Goal: Transaction & Acquisition: Purchase product/service

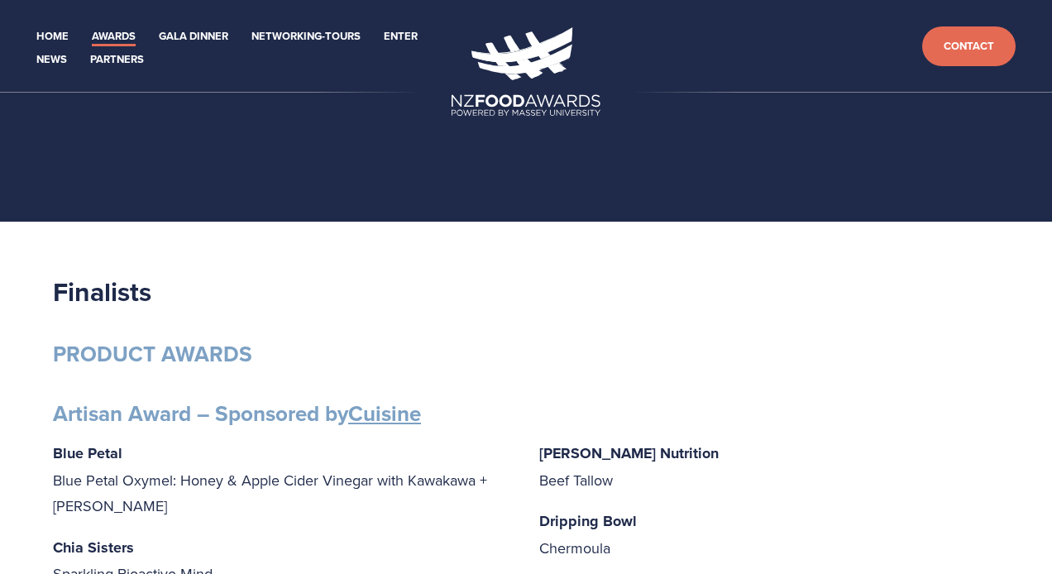
scroll to position [610, 0]
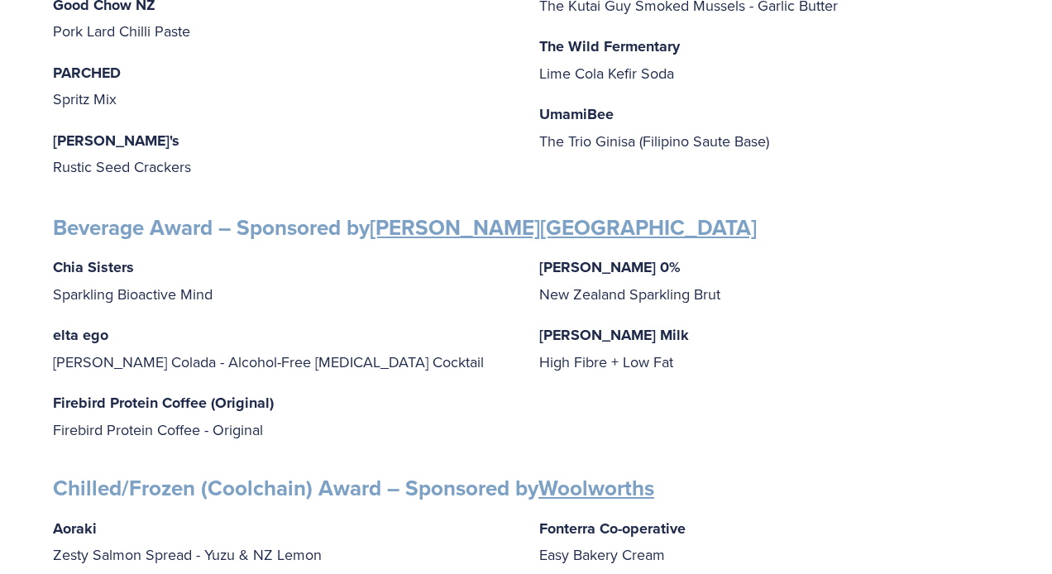
click at [235, 60] on p "PARCHED Spritz Mix" at bounding box center [283, 86] width 460 height 53
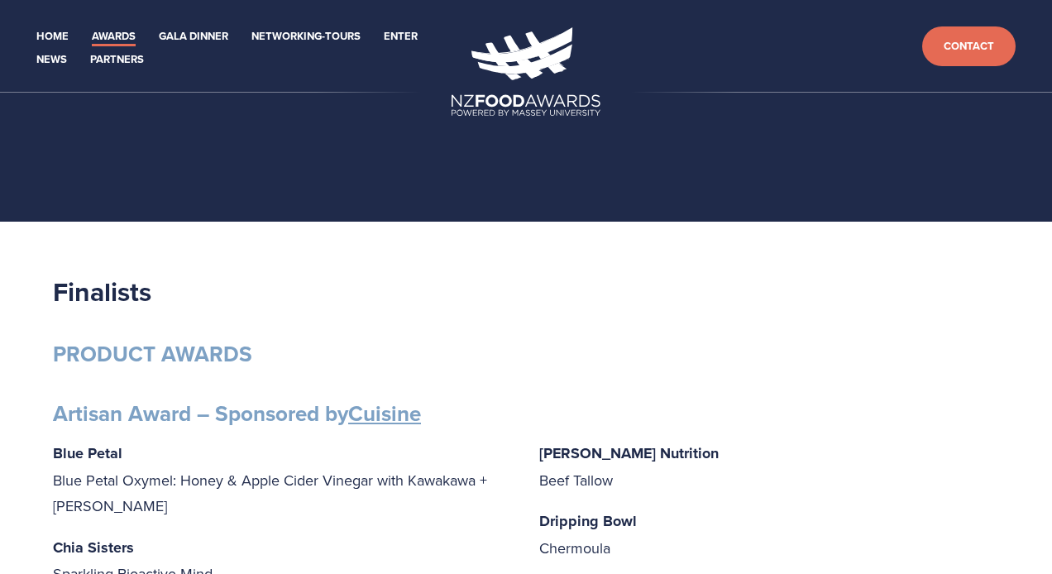
scroll to position [0, 0]
click at [199, 35] on link "Gala Dinner" at bounding box center [193, 36] width 69 height 19
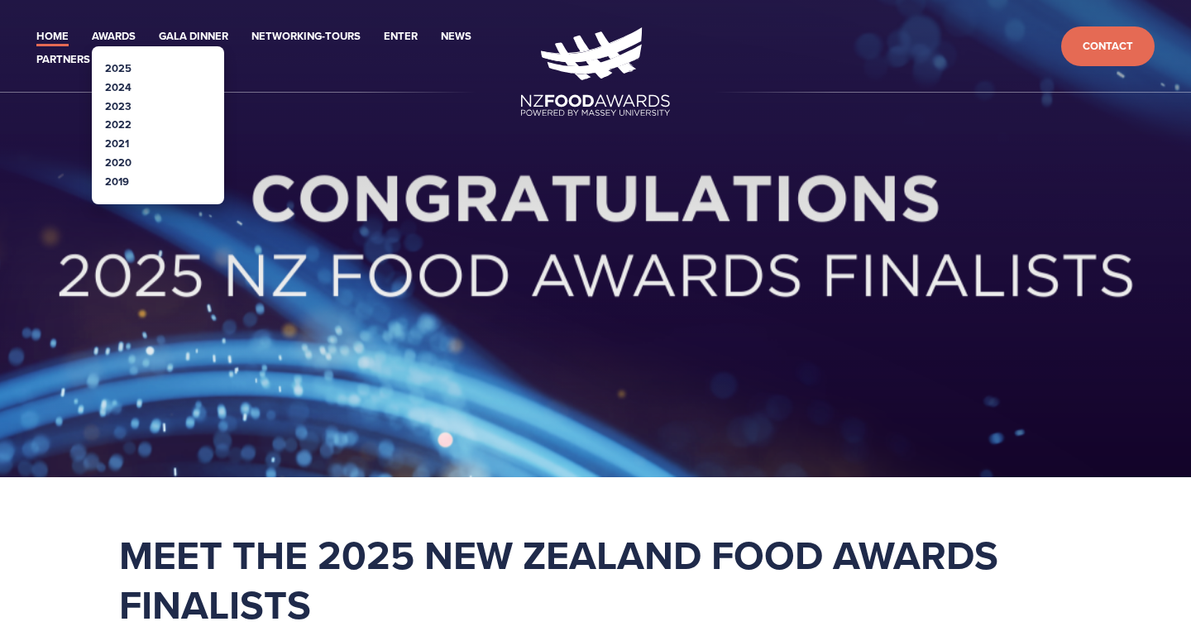
click at [111, 85] on link "2024" at bounding box center [118, 87] width 26 height 16
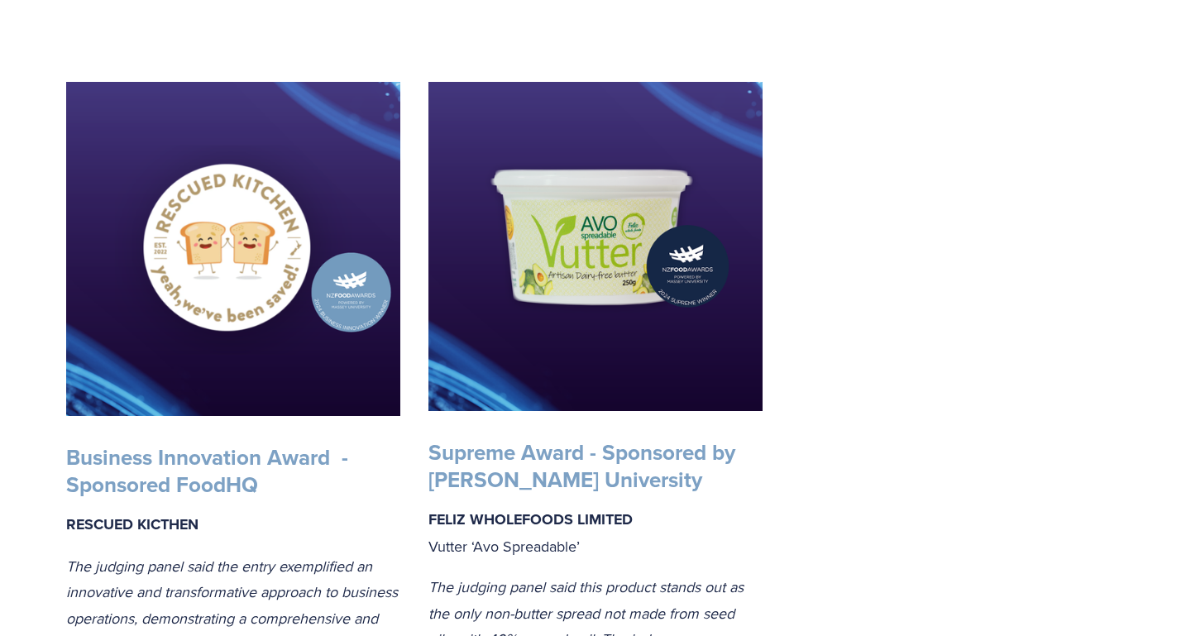
scroll to position [2953, 0]
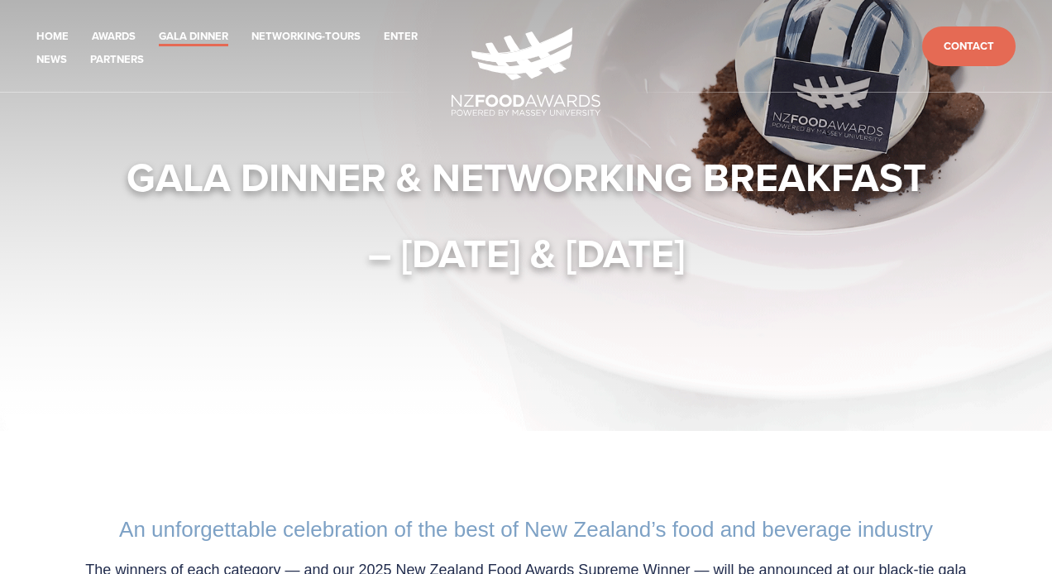
click at [126, 253] on h1 "– 16 & 17 October 2025" at bounding box center [526, 253] width 946 height 50
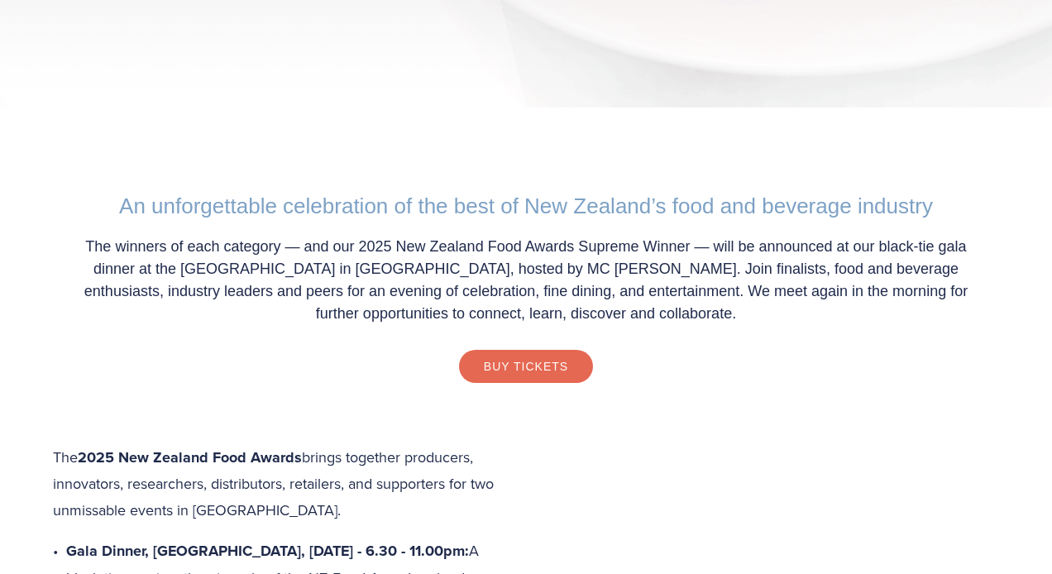
scroll to position [330, 0]
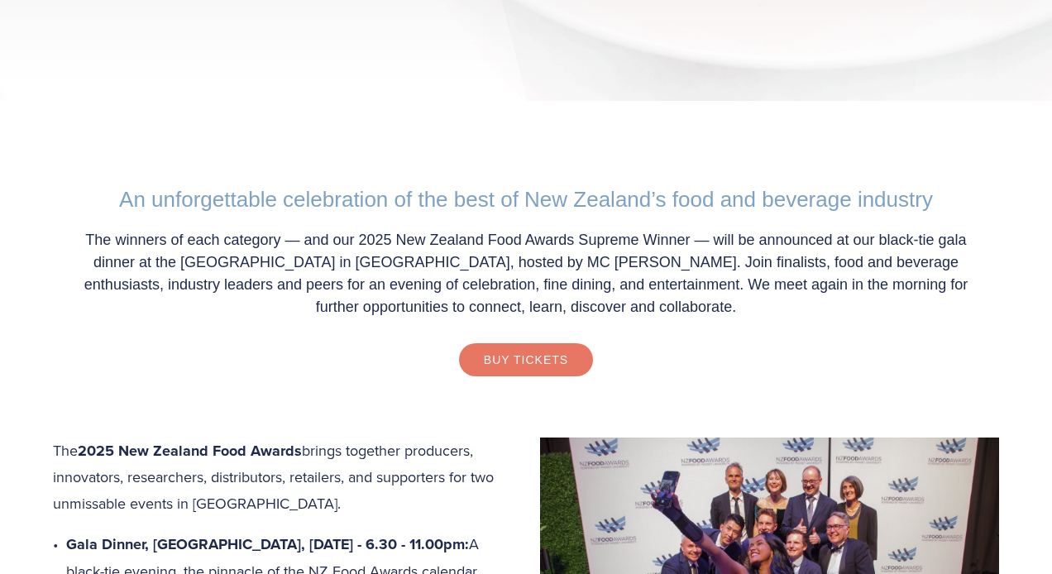
click at [508, 355] on link "Buy Tickets" at bounding box center [526, 359] width 134 height 33
